Goal: Task Accomplishment & Management: Use online tool/utility

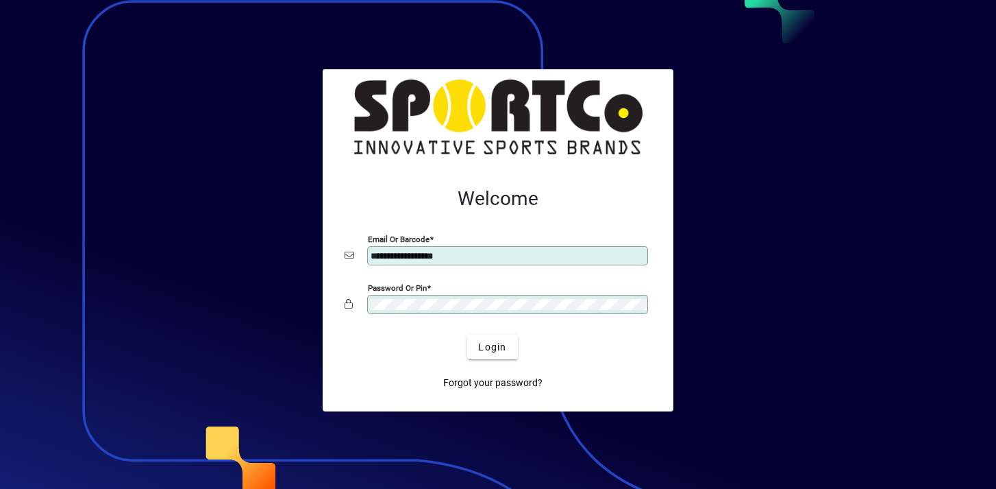
click at [467, 334] on button "Login" at bounding box center [492, 346] width 50 height 25
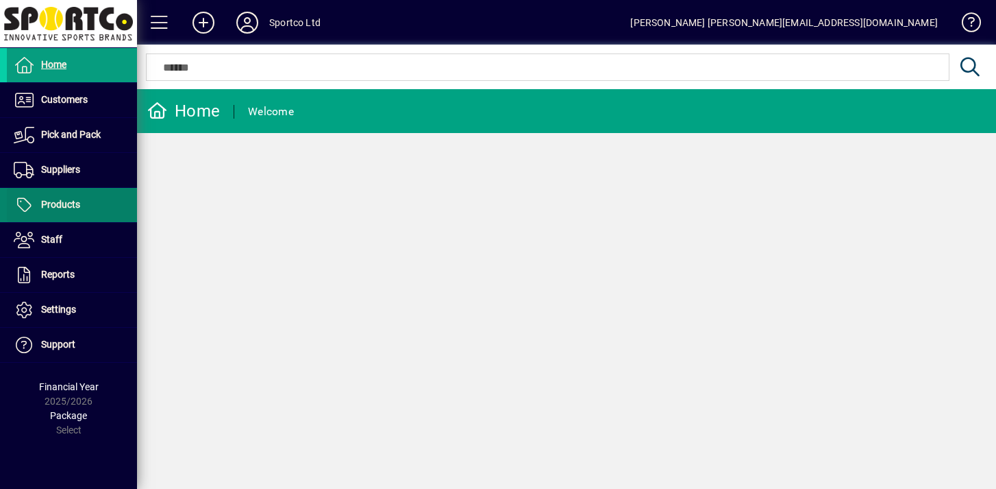
click at [87, 214] on span at bounding box center [72, 204] width 130 height 33
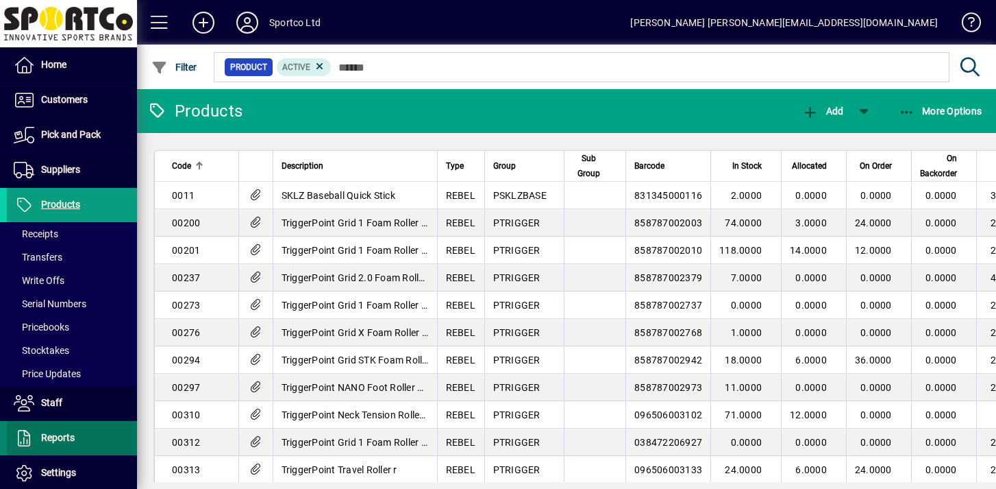
click at [89, 442] on span at bounding box center [72, 437] width 130 height 33
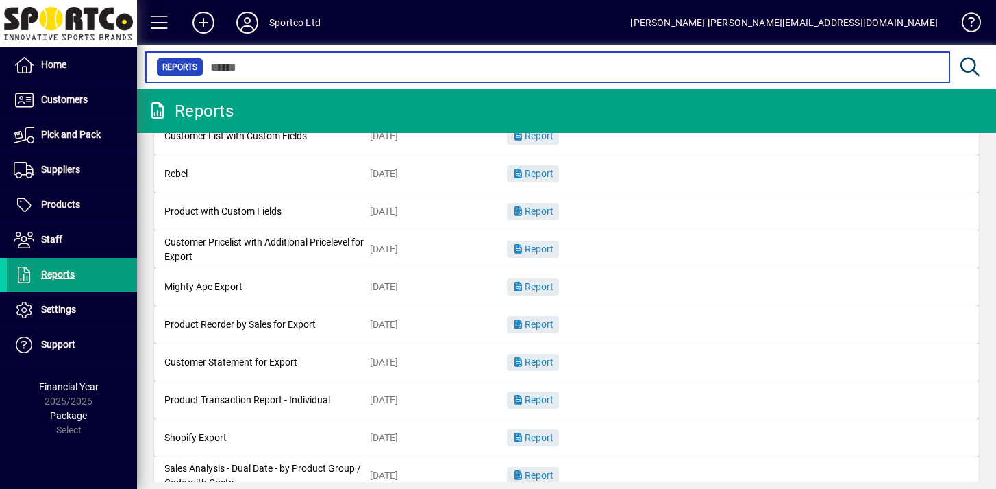
scroll to position [188, 0]
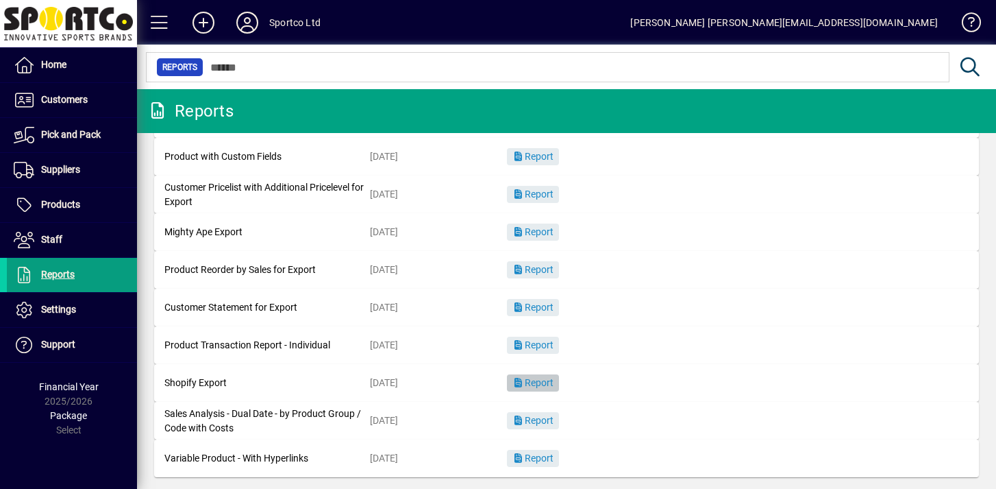
click at [531, 383] on span "Report" at bounding box center [532, 382] width 41 height 11
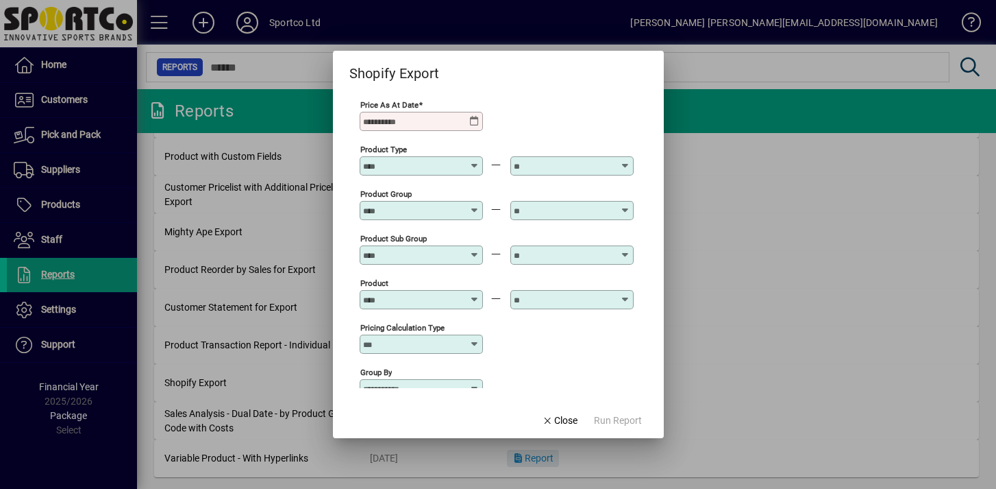
click at [457, 123] on input "Price as at Date" at bounding box center [416, 121] width 106 height 11
click at [488, 123] on div "Price as at Date Required" at bounding box center [497, 120] width 274 height 45
click at [480, 123] on icon at bounding box center [474, 121] width 11 height 11
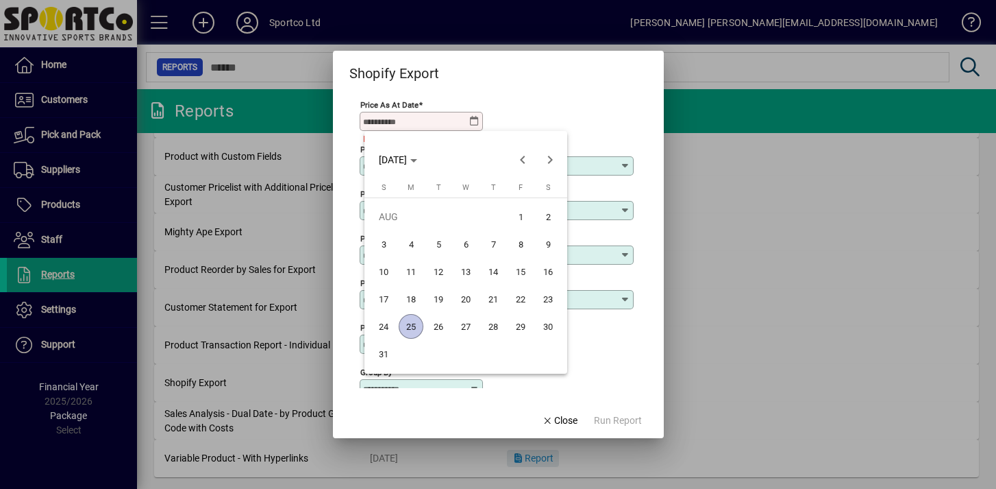
click at [416, 323] on span "25" at bounding box center [411, 326] width 25 height 25
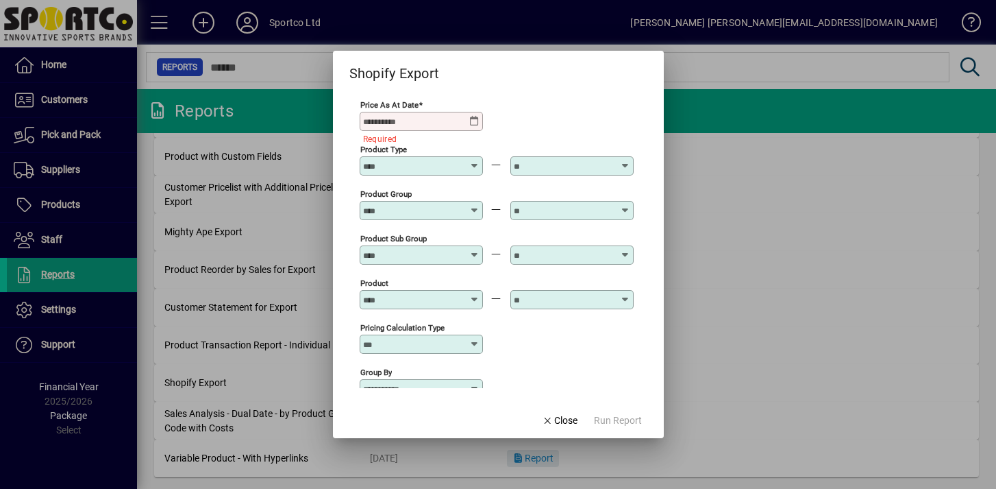
type input "**********"
click at [606, 417] on span "Run Report" at bounding box center [618, 420] width 48 height 14
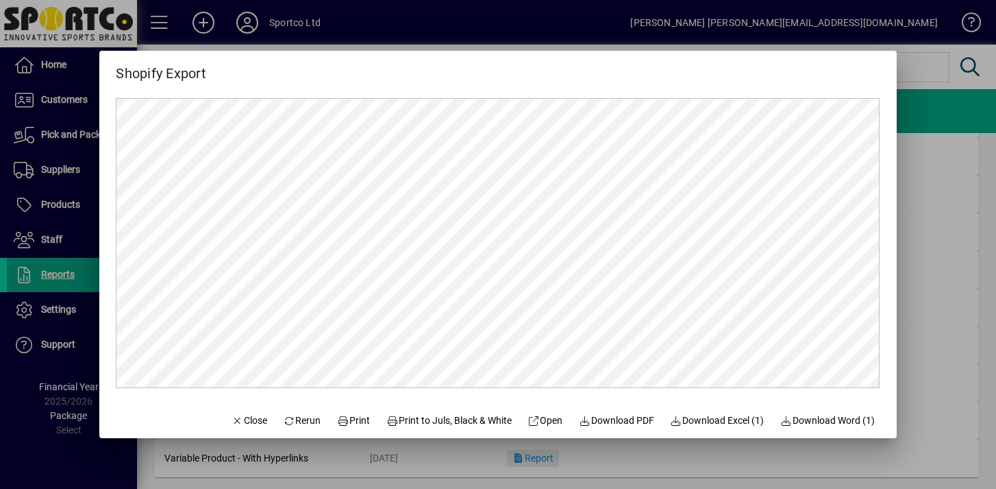
scroll to position [0, 0]
click at [713, 426] on span "Download Excel (1)" at bounding box center [718, 420] width 94 height 14
